Goal: Find specific page/section: Find specific page/section

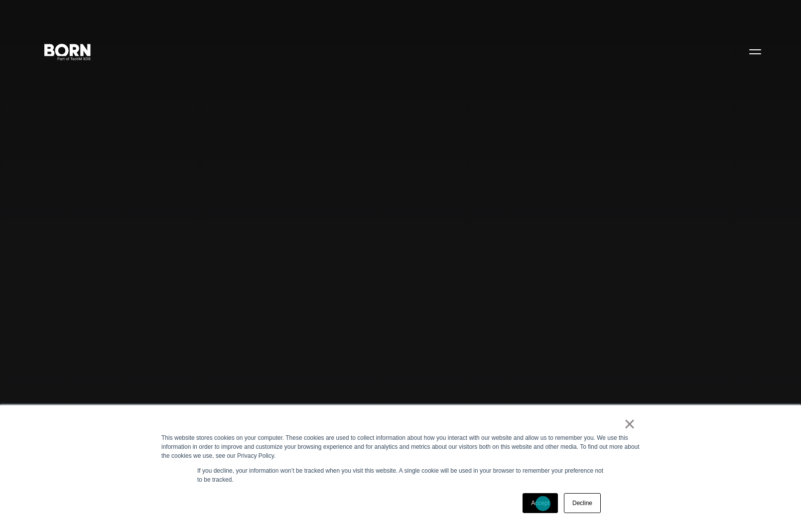
click at [543, 504] on link "Accept" at bounding box center [540, 503] width 35 height 20
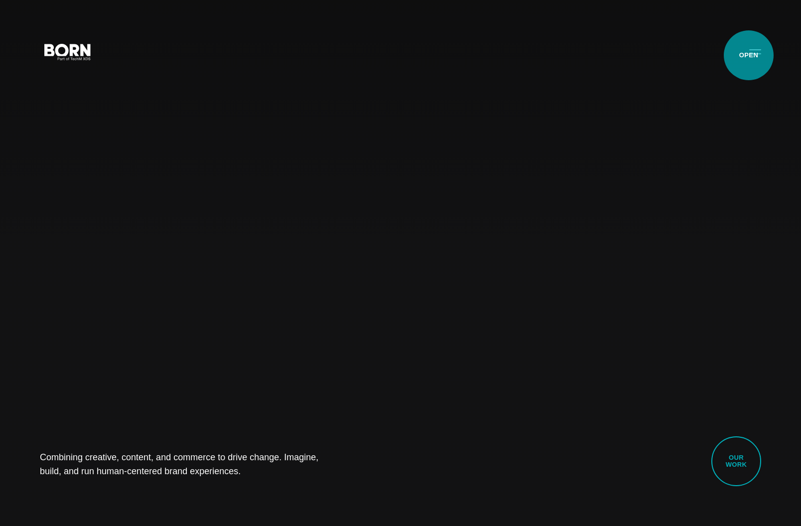
click at [749, 55] on button "Primary Menu" at bounding box center [755, 51] width 24 height 21
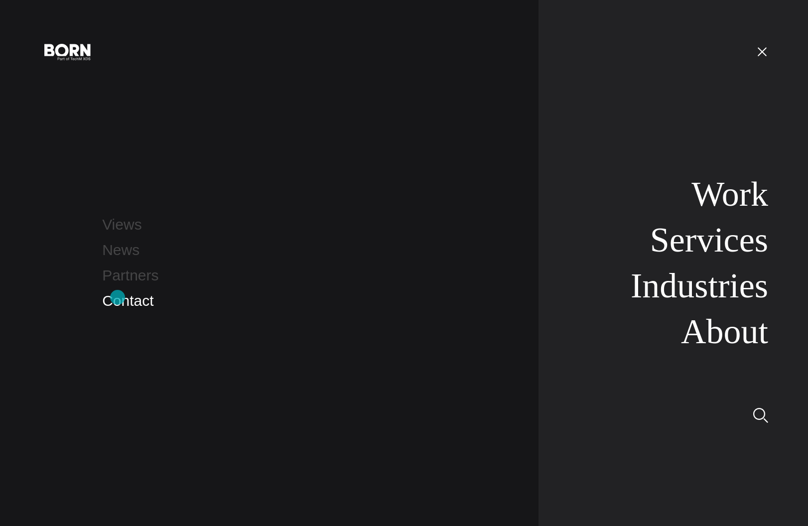
click at [117, 297] on link "Contact" at bounding box center [127, 300] width 51 height 16
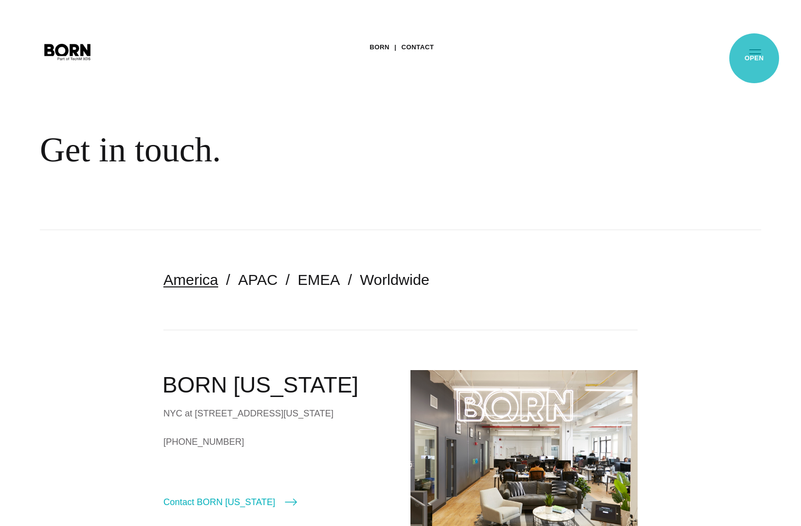
click at [754, 58] on button "Primary Menu" at bounding box center [755, 51] width 24 height 21
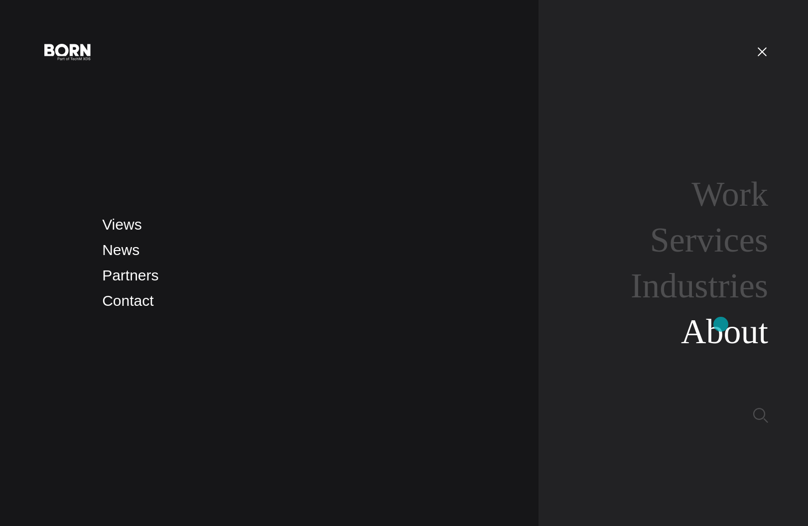
click at [725, 325] on link "About" at bounding box center [724, 331] width 87 height 38
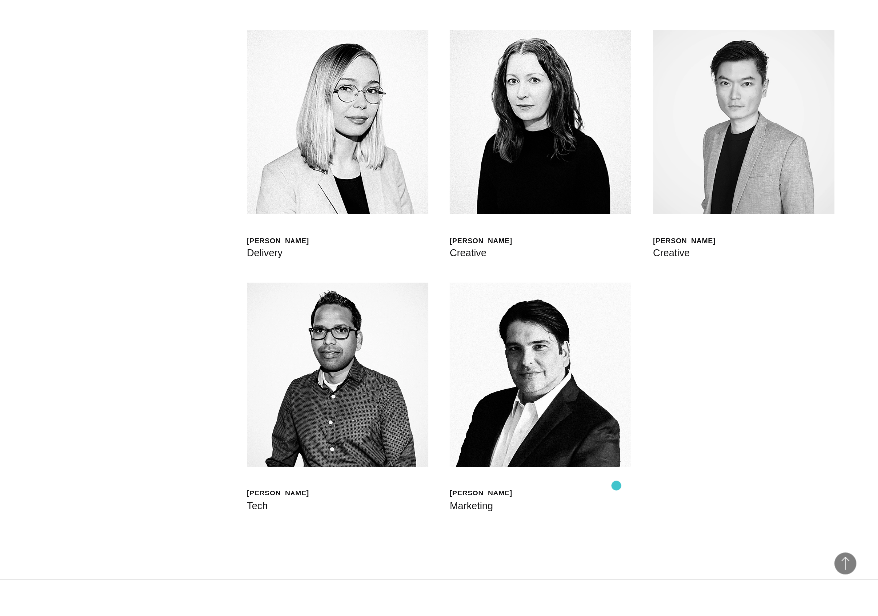
scroll to position [3344, 0]
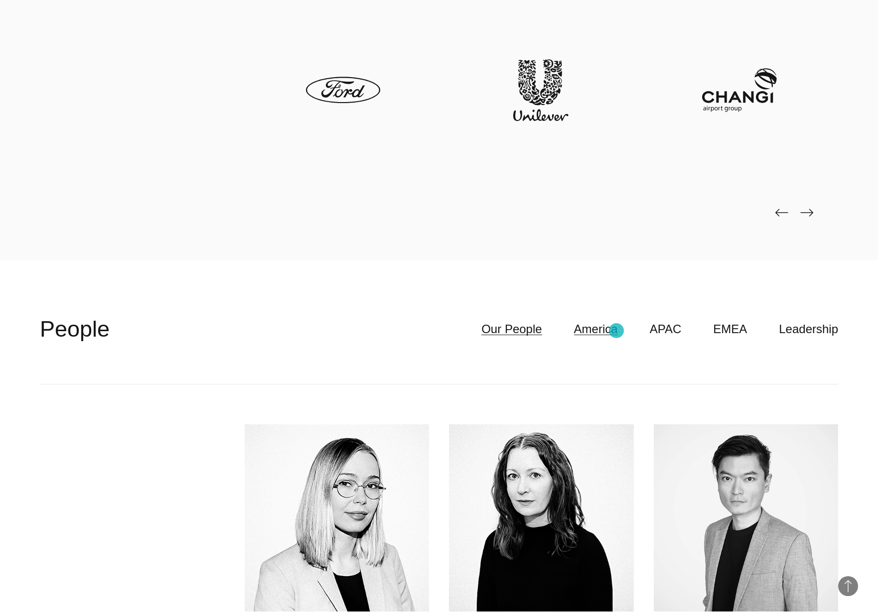
click at [615, 333] on link "America" at bounding box center [596, 329] width 44 height 19
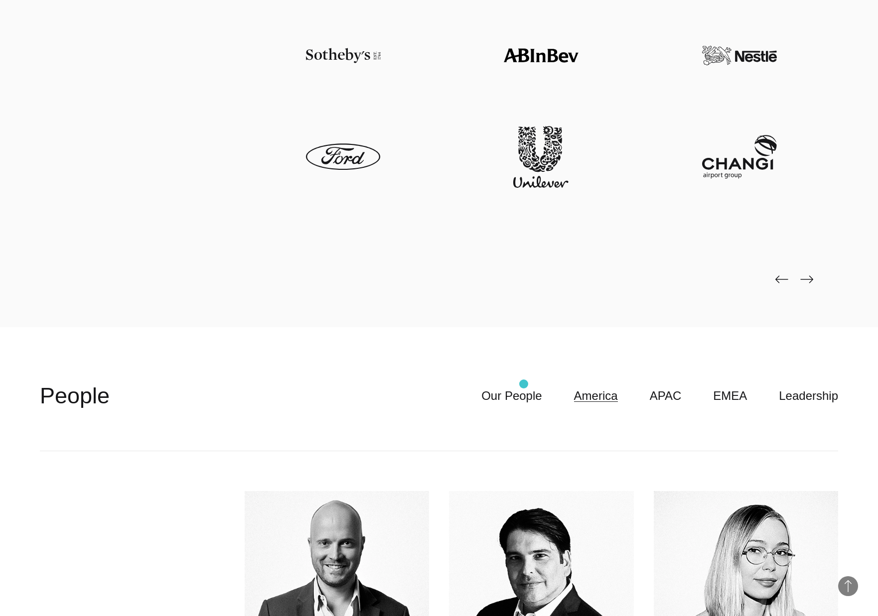
scroll to position [3284, 0]
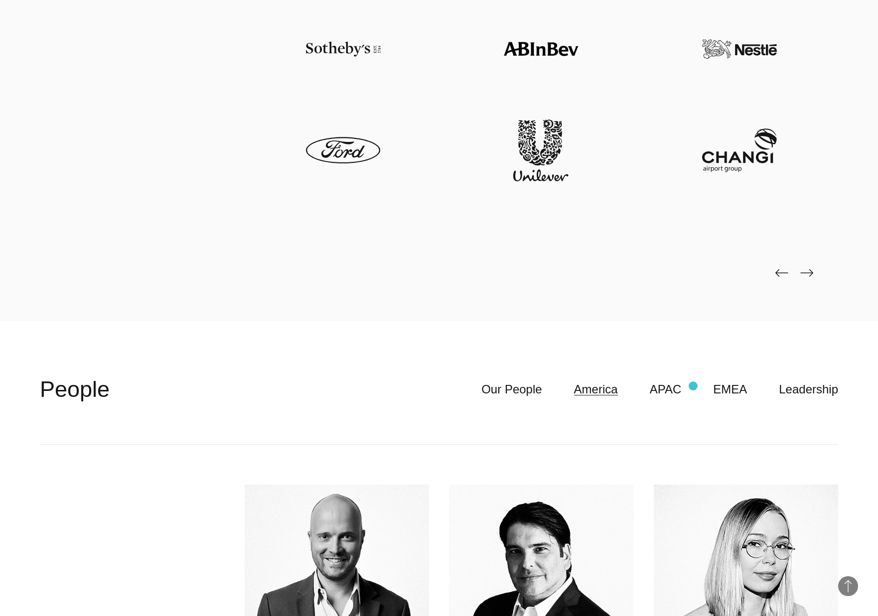
click at [693, 386] on ul "Our People America APAC EMEA Leadership" at bounding box center [643, 389] width 389 height 19
click at [659, 391] on link "APAC" at bounding box center [666, 389] width 32 height 19
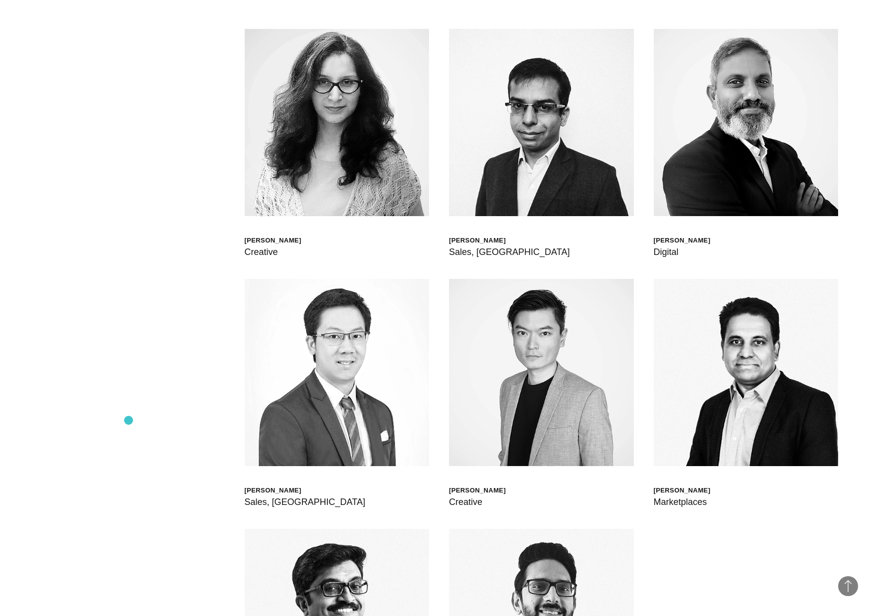
scroll to position [3535, 0]
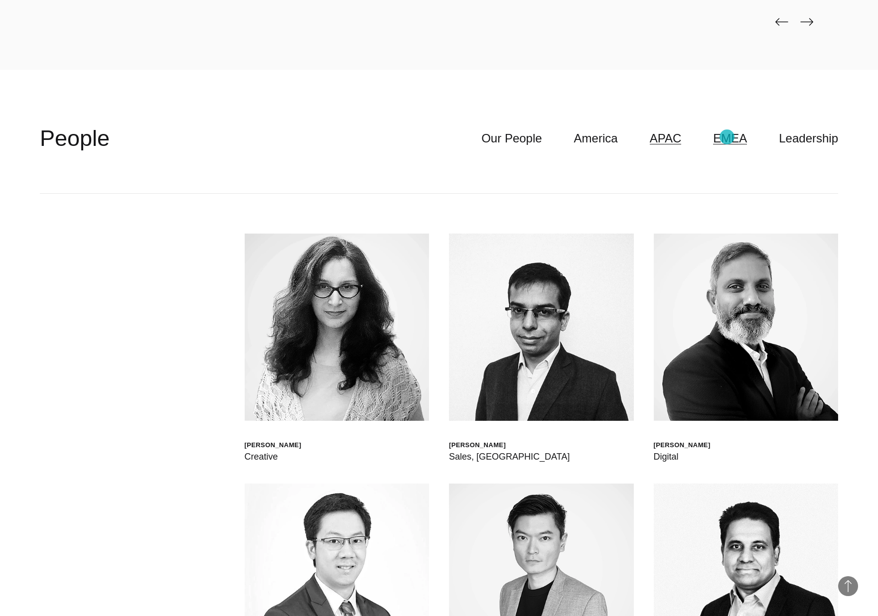
click at [727, 137] on link "EMEA" at bounding box center [730, 138] width 34 height 19
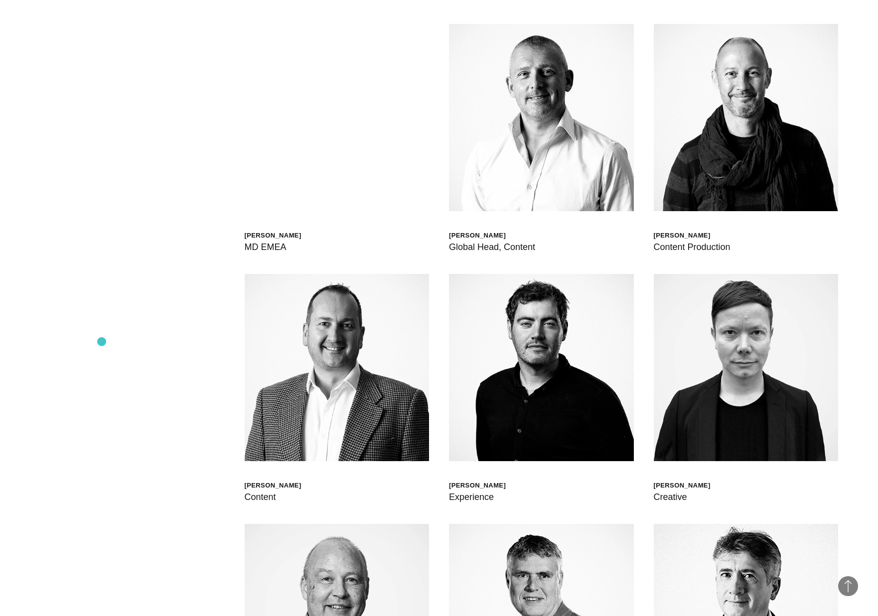
scroll to position [3387, 0]
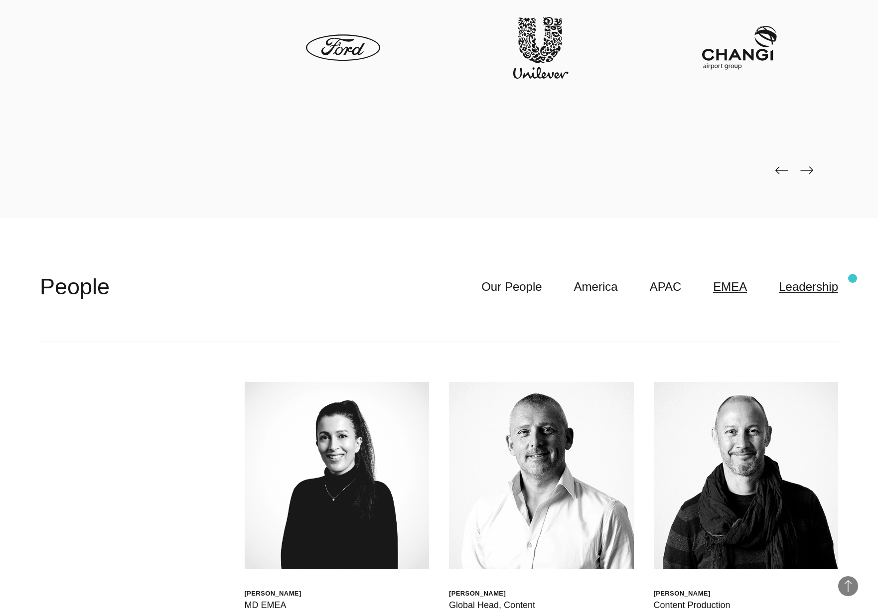
click at [800, 289] on link "Leadership" at bounding box center [808, 286] width 59 height 19
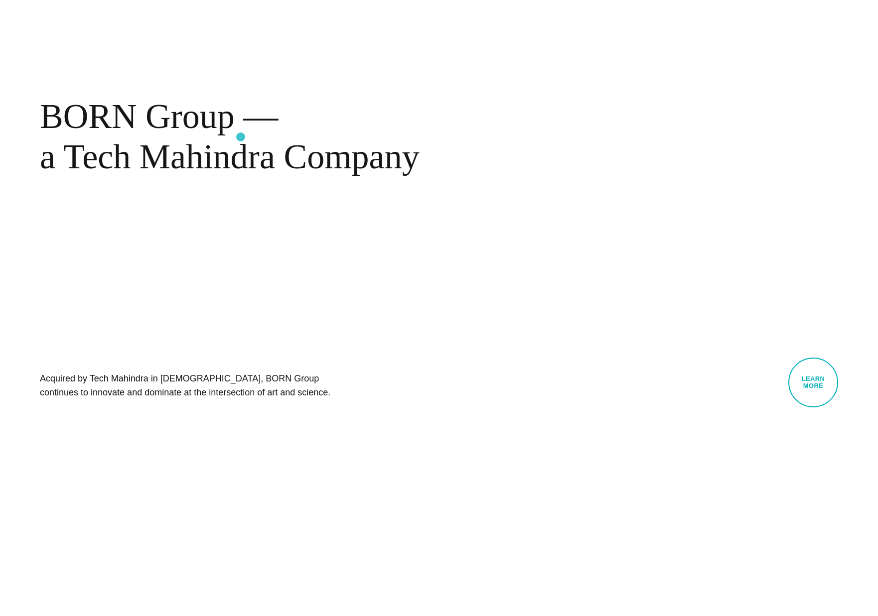
scroll to position [0, 0]
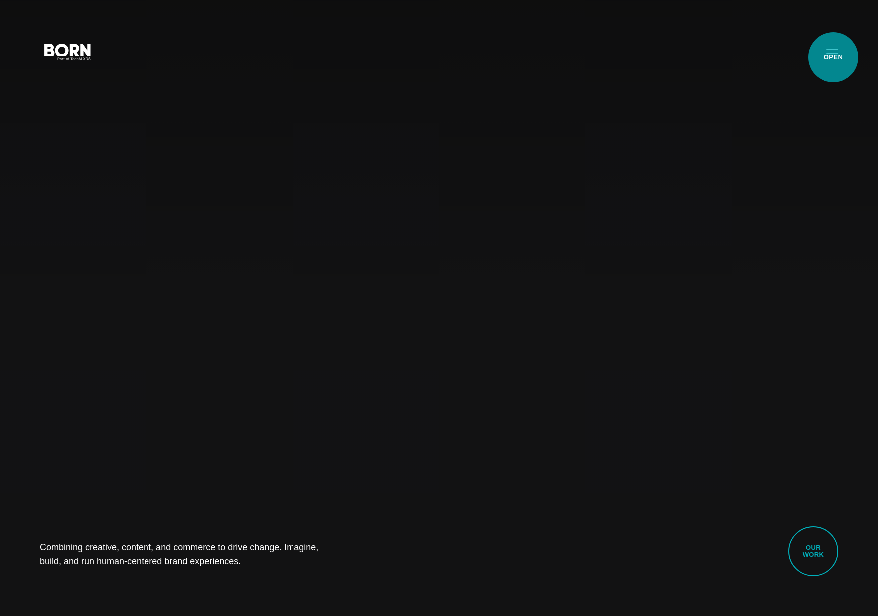
click at [833, 57] on button "Primary Menu" at bounding box center [832, 51] width 24 height 21
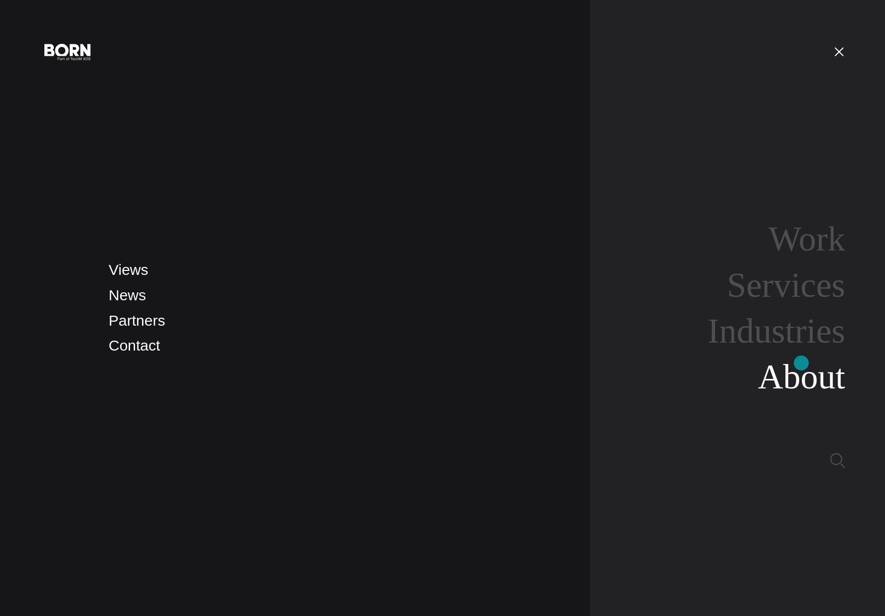
click at [801, 363] on link "About" at bounding box center [801, 377] width 87 height 38
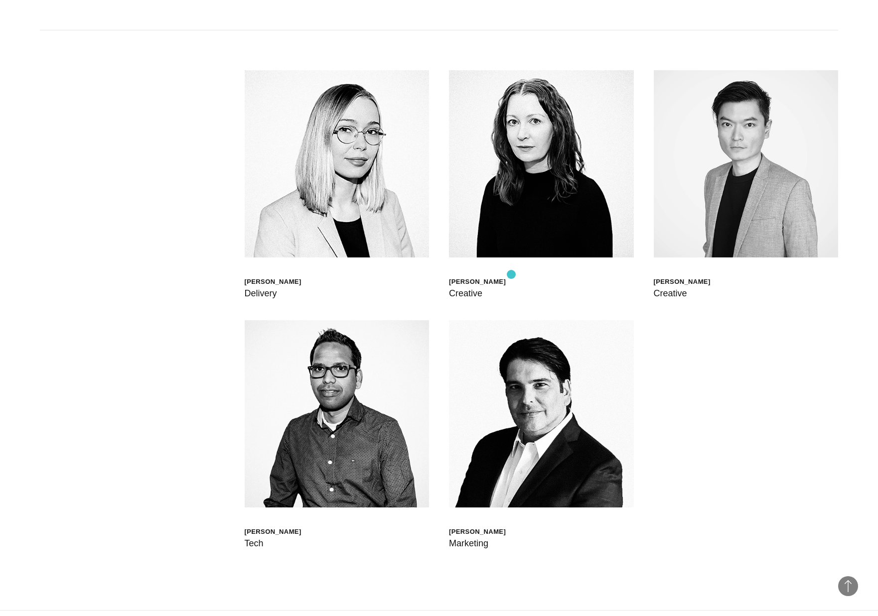
scroll to position [3493, 0]
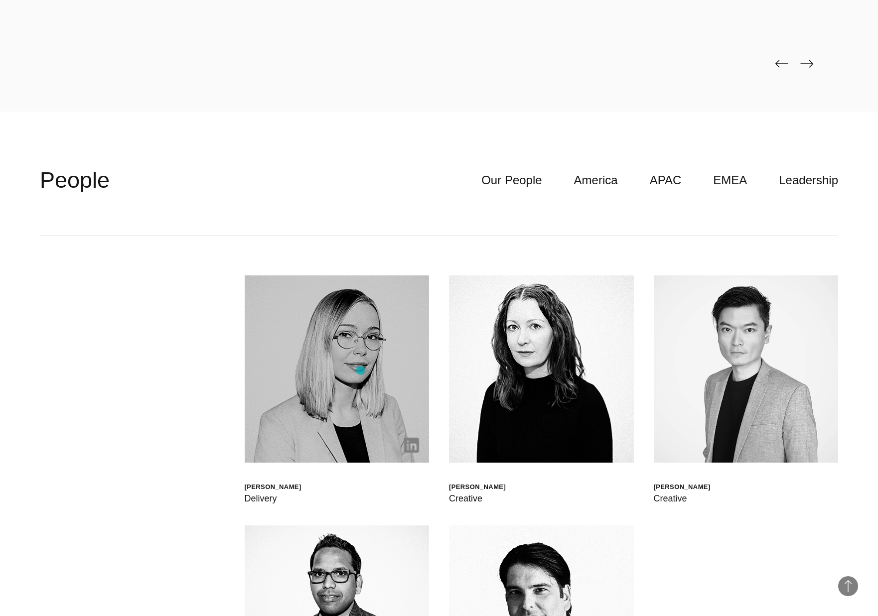
click at [361, 371] on img at bounding box center [337, 368] width 185 height 187
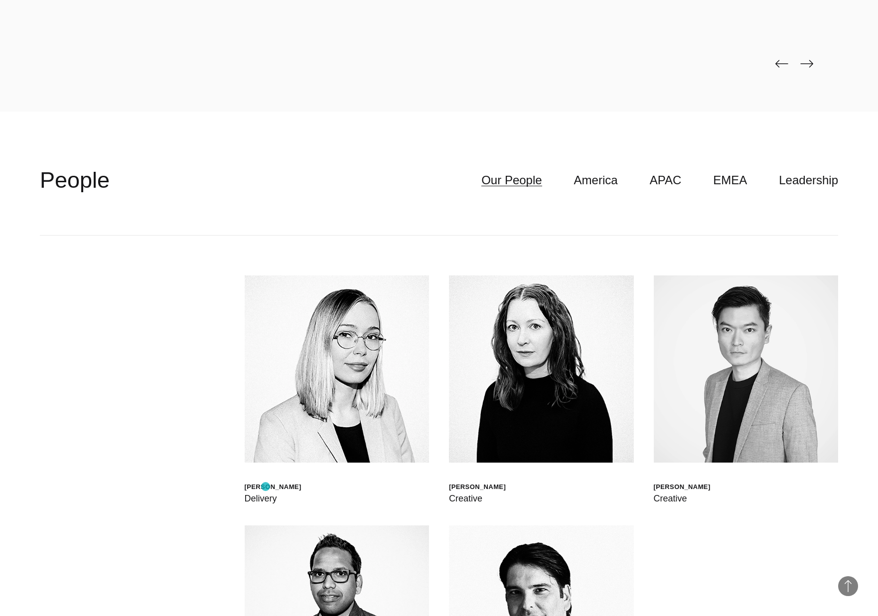
click at [265, 487] on div "[PERSON_NAME]" at bounding box center [273, 487] width 57 height 8
click at [813, 219] on header "**********" at bounding box center [439, 181] width 798 height 110
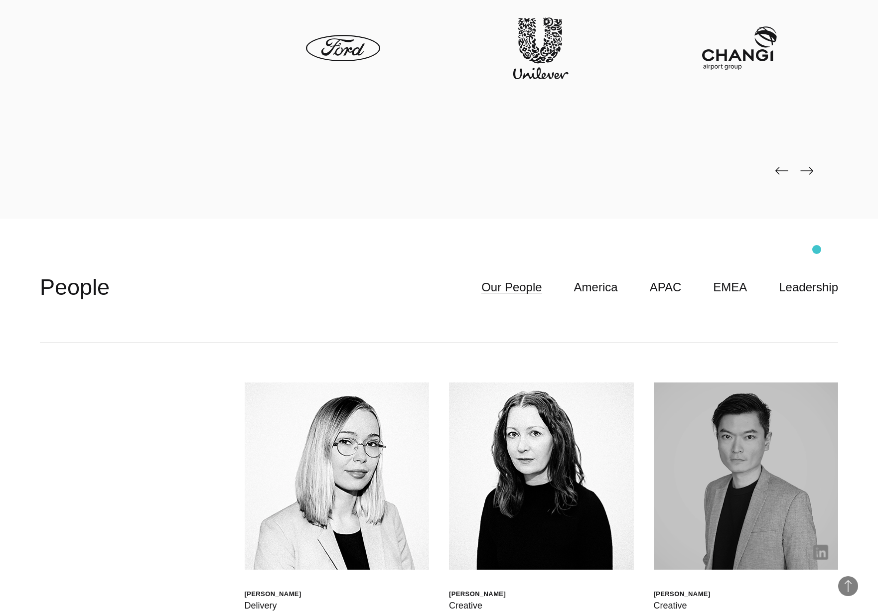
scroll to position [3233, 0]
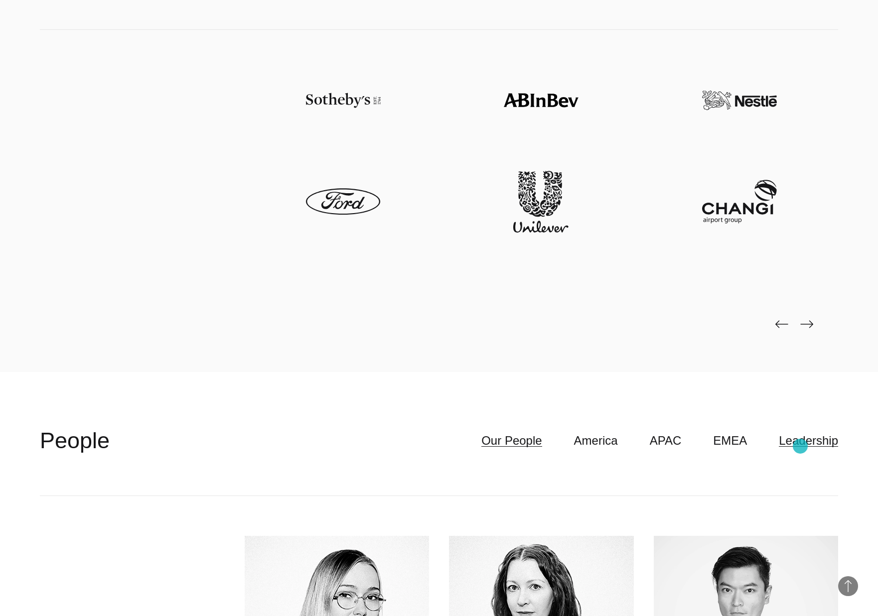
click at [800, 446] on link "Leadership" at bounding box center [808, 440] width 59 height 19
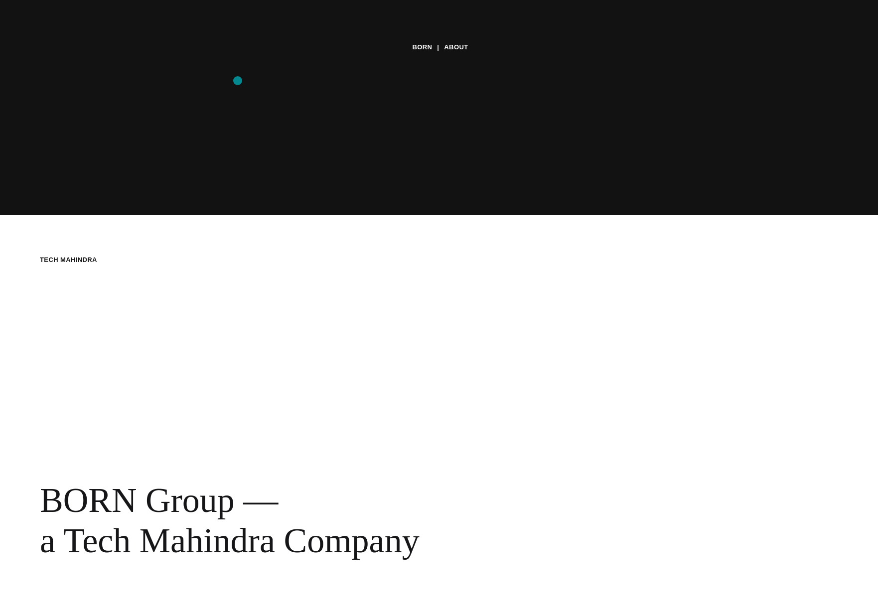
scroll to position [0, 0]
